Goal: Transaction & Acquisition: Obtain resource

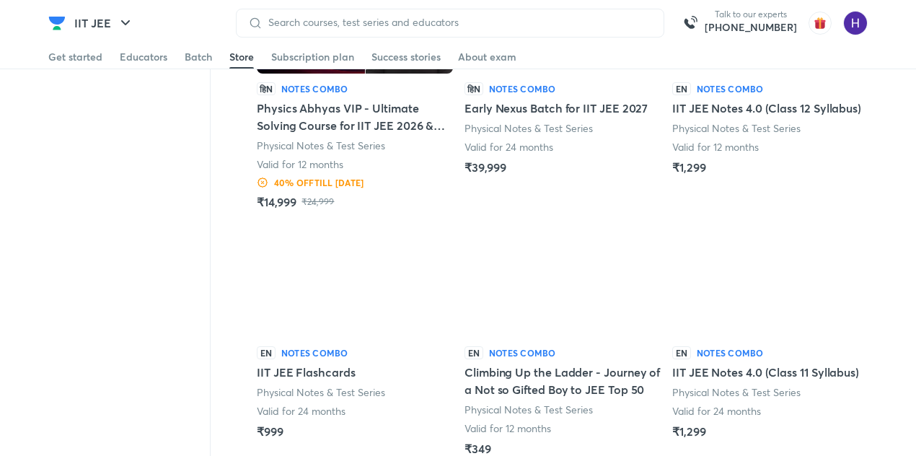
scroll to position [1502, 0]
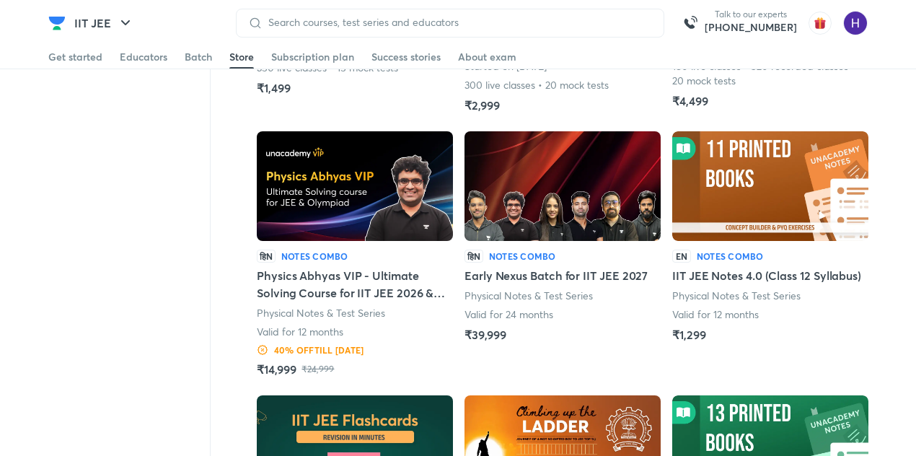
click at [552, 198] on img at bounding box center [562, 186] width 196 height 110
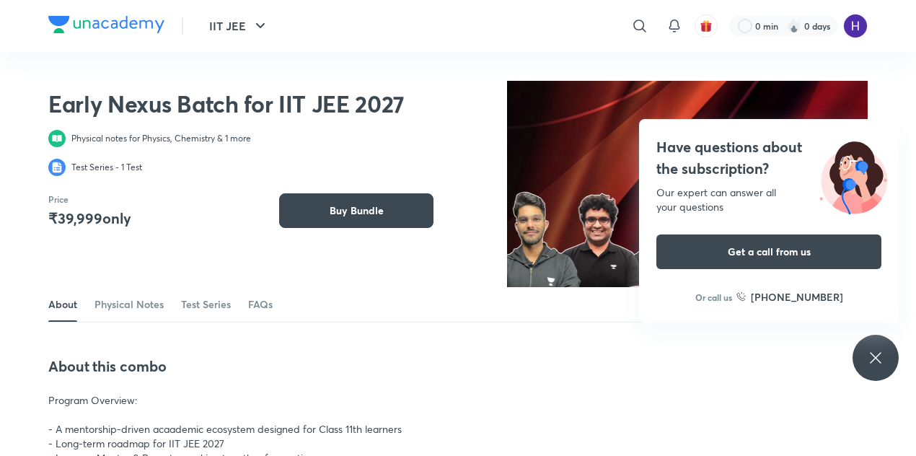
click at [884, 374] on div "Have questions about the subscription? Our expert can answer all your questions…" at bounding box center [876, 358] width 46 height 46
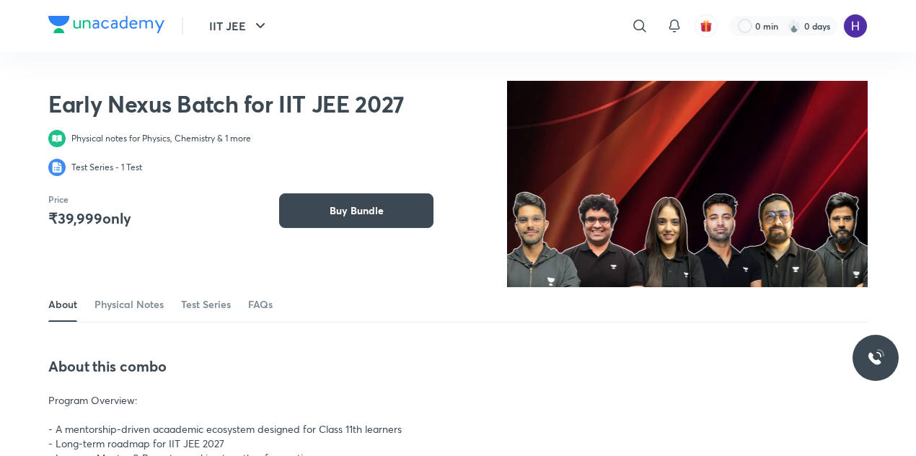
click at [536, 314] on div "About Physical Notes Test Series FAQs" at bounding box center [457, 304] width 819 height 35
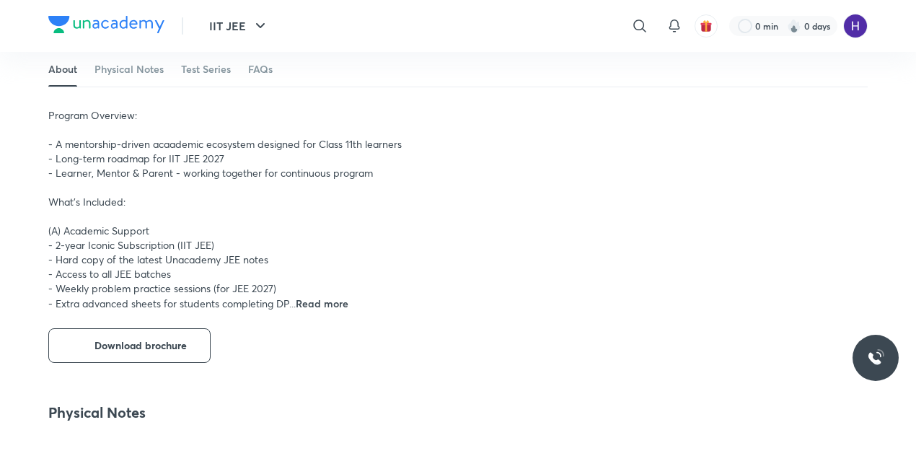
scroll to position [284, 0]
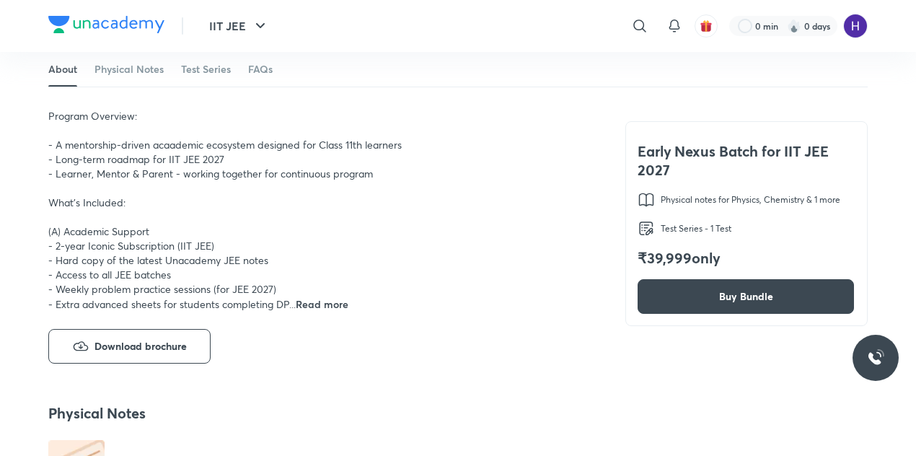
click at [308, 304] on span "Read more" at bounding box center [322, 304] width 53 height 14
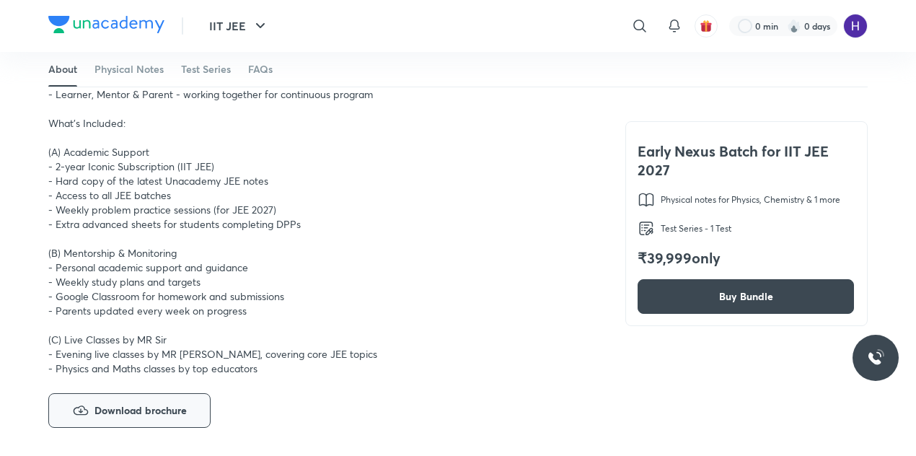
scroll to position [364, 0]
click at [170, 341] on div "Program Overview: - A mentorship-driven acaademic ecosystem designed for Class …" at bounding box center [319, 202] width 542 height 346
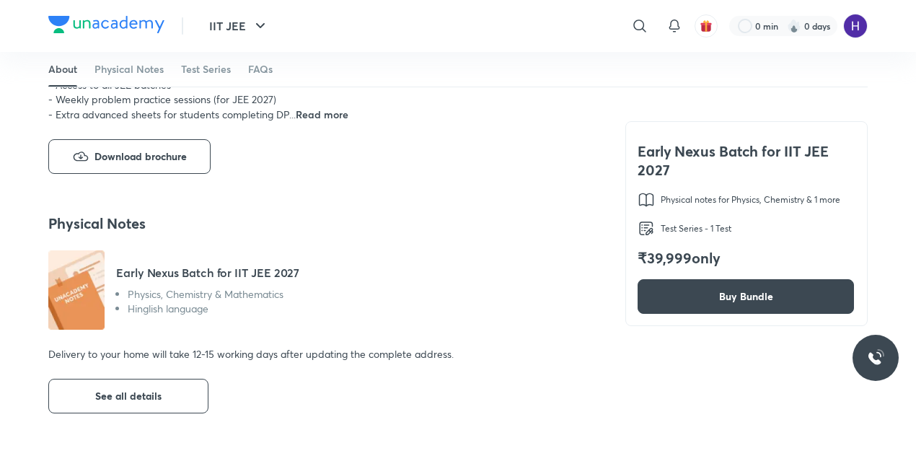
scroll to position [475, 0]
click at [310, 101] on div "Program Overview: - A mentorship-driven acaademic ecosystem designed for Class …" at bounding box center [319, 19] width 542 height 203
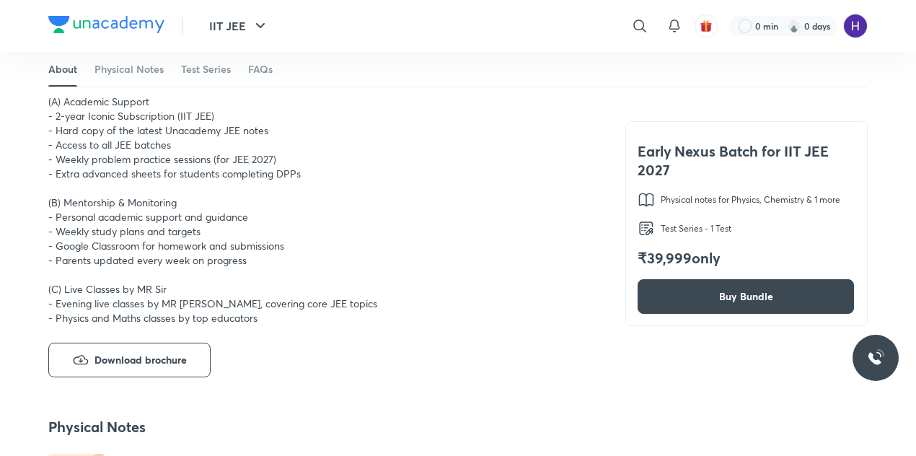
scroll to position [413, 0]
click at [124, 180] on span "Program Overview: - A mentorship-driven acaademic ecosystem designed for Class …" at bounding box center [224, 153] width 353 height 345
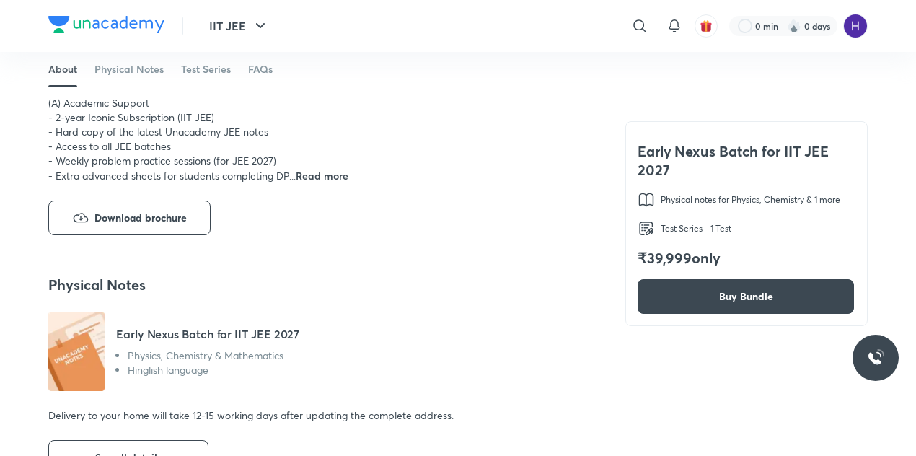
scroll to position [409, 0]
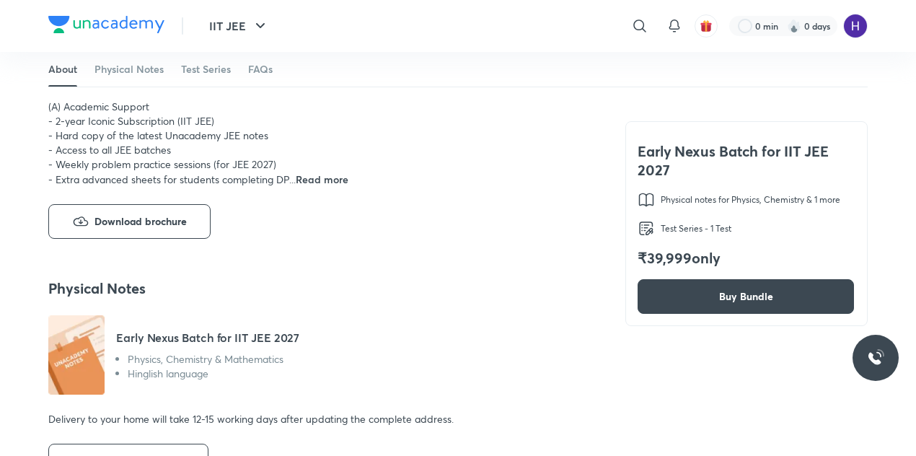
click at [143, 188] on div "About this combo Program Overview: - A mentorship-driven acaademic ecosystem de…" at bounding box center [319, 93] width 542 height 291
click at [140, 175] on span "Program Overview: - A mentorship-driven acaademic ecosystem designed for Class …" at bounding box center [224, 85] width 353 height 202
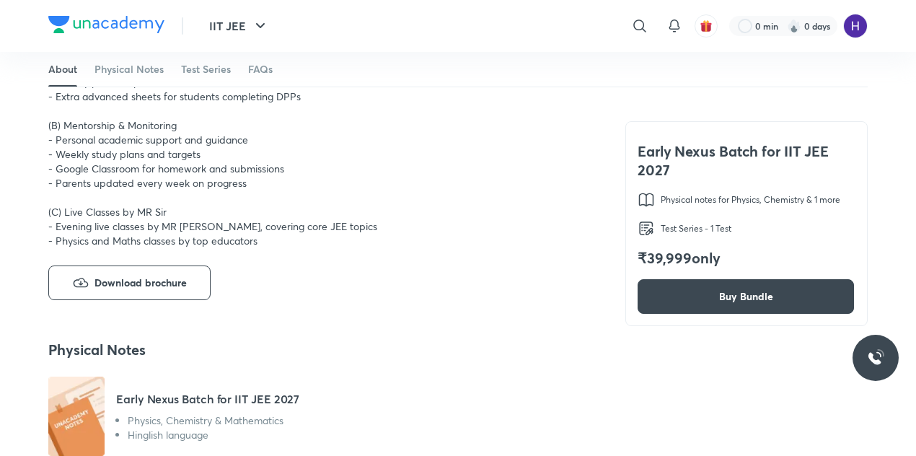
scroll to position [492, 0]
click at [100, 294] on button "Download brochure" at bounding box center [129, 282] width 162 height 35
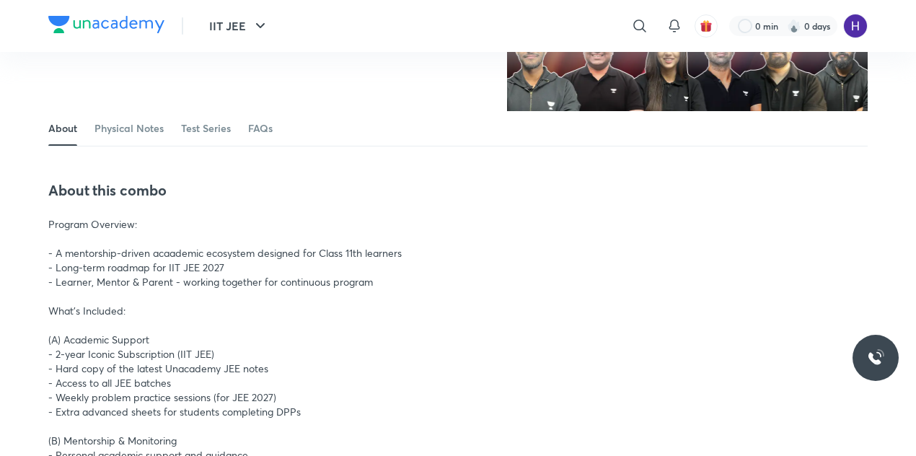
scroll to position [0, 0]
